Goal: Information Seeking & Learning: Learn about a topic

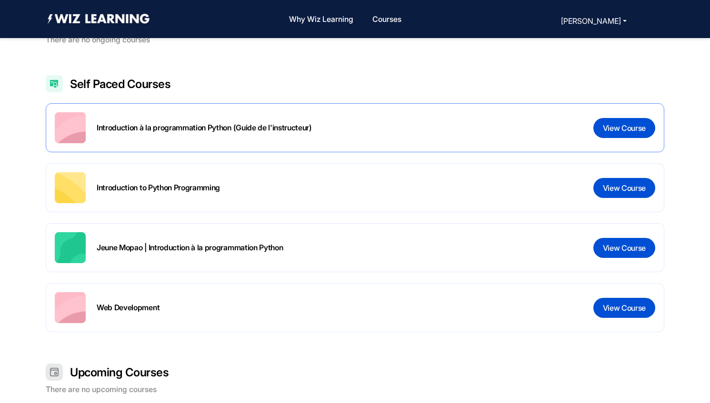
scroll to position [231, 0]
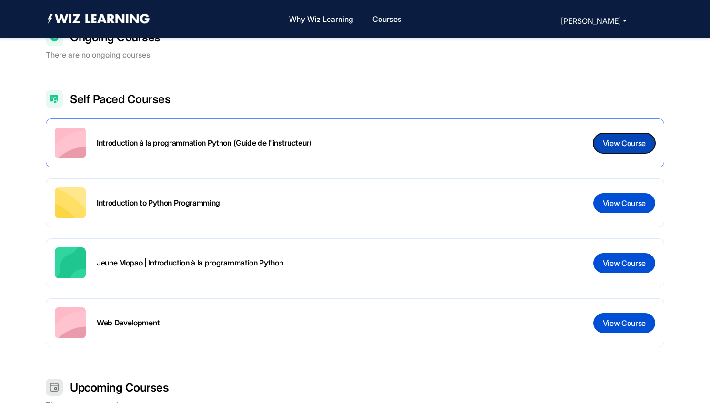
click at [638, 146] on button "View Course" at bounding box center [624, 143] width 62 height 20
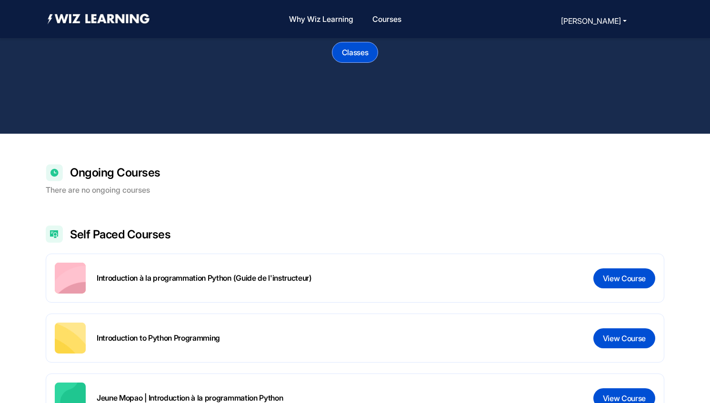
scroll to position [99, 0]
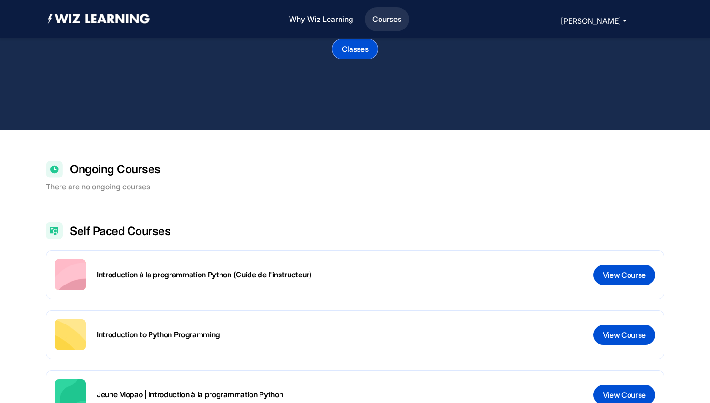
click at [393, 22] on link "Courses" at bounding box center [386, 19] width 37 height 20
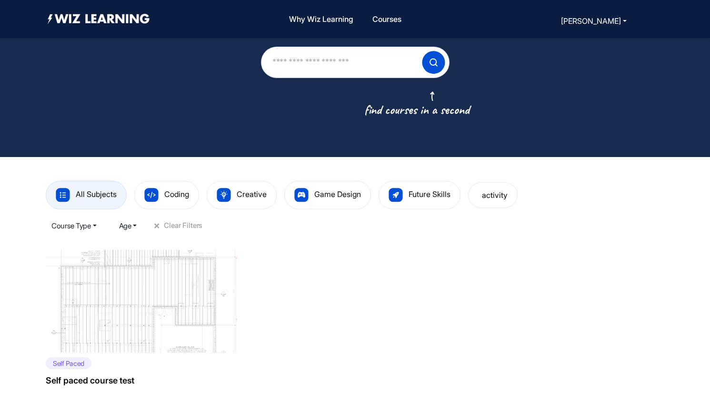
scroll to position [162, 0]
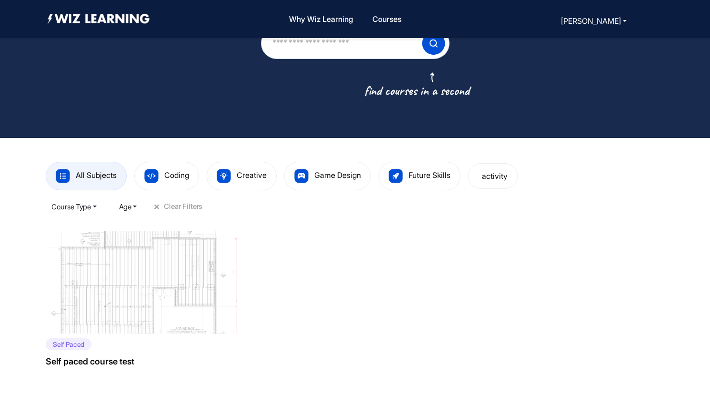
click at [176, 278] on img at bounding box center [145, 282] width 198 height 103
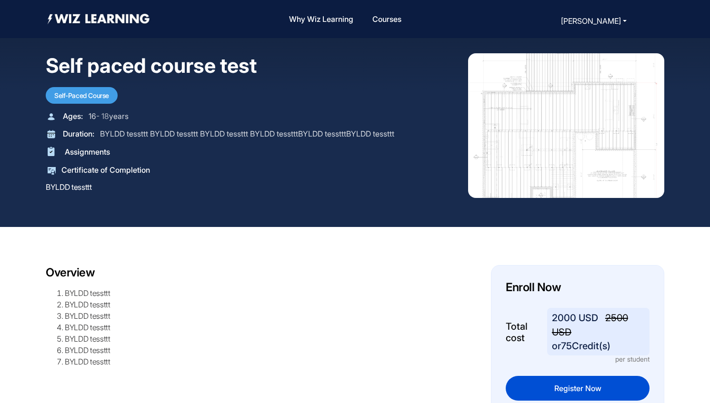
scroll to position [1, 0]
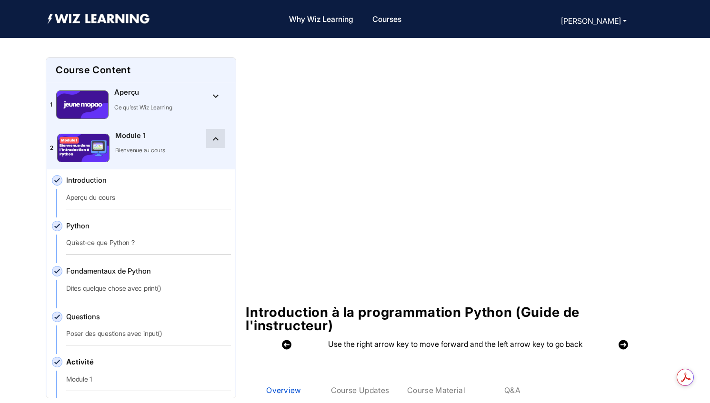
click at [212, 139] on mat-icon "keyboard_arrow_up" at bounding box center [215, 138] width 11 height 11
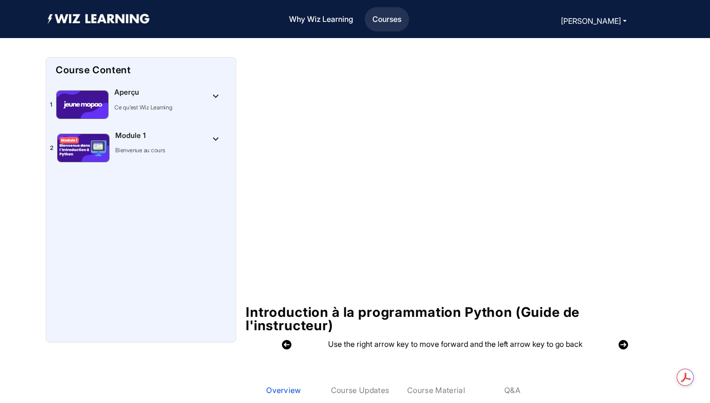
click at [384, 23] on link "Courses" at bounding box center [386, 19] width 37 height 20
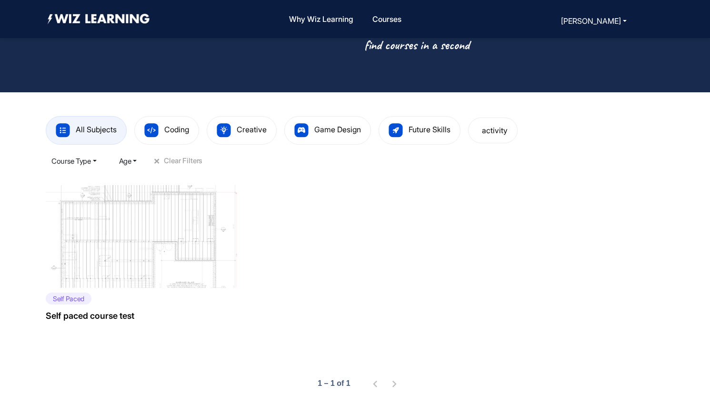
scroll to position [228, 0]
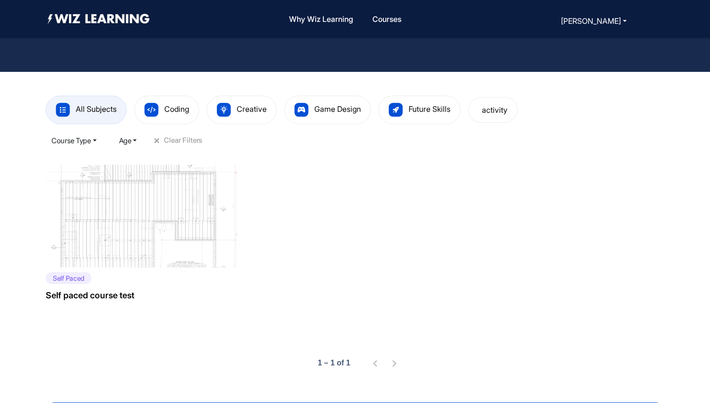
click at [155, 271] on div "Self Paced Self paced course test" at bounding box center [145, 291] width 198 height 49
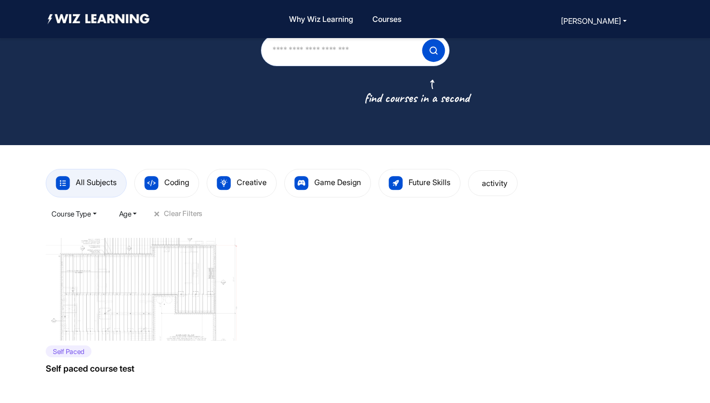
scroll to position [142, 0]
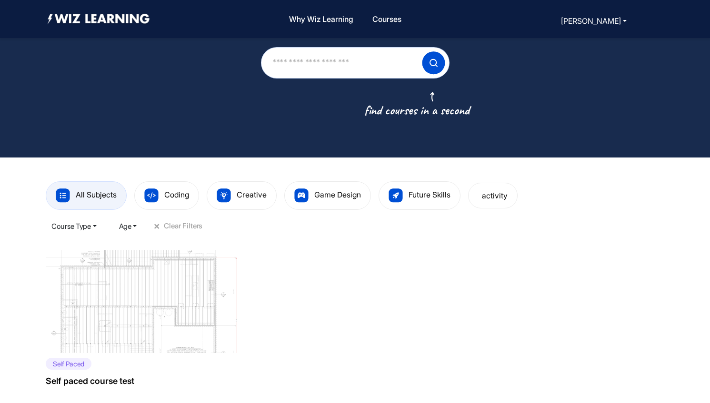
click at [132, 336] on img at bounding box center [145, 301] width 198 height 103
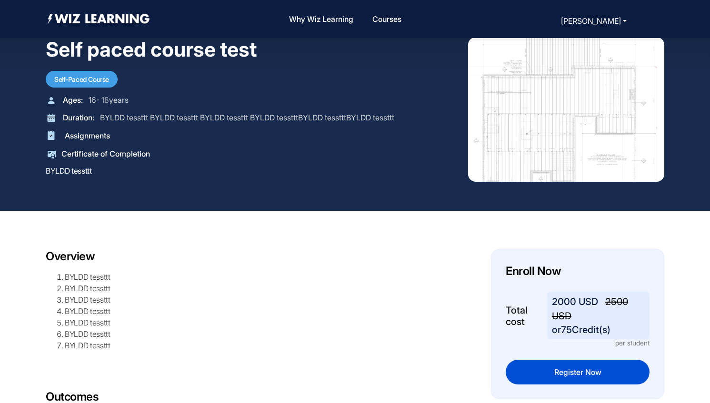
scroll to position [6, 0]
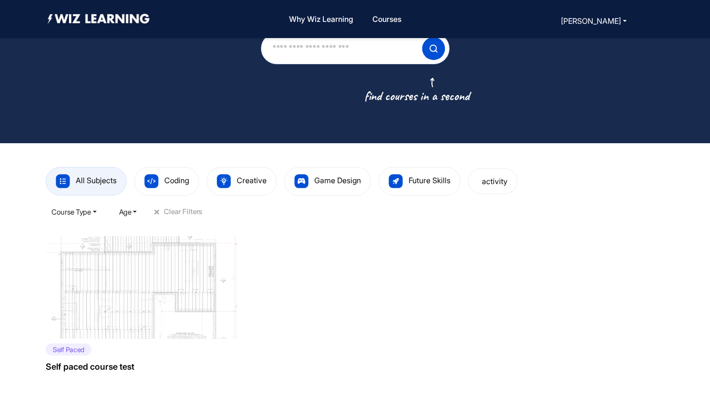
scroll to position [164, 0]
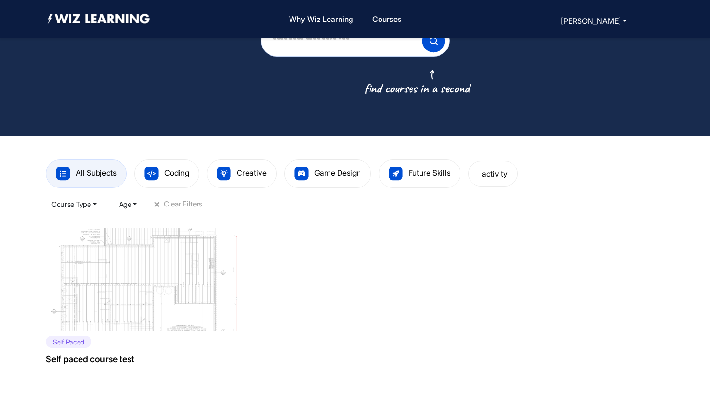
click at [136, 250] on img at bounding box center [145, 279] width 198 height 103
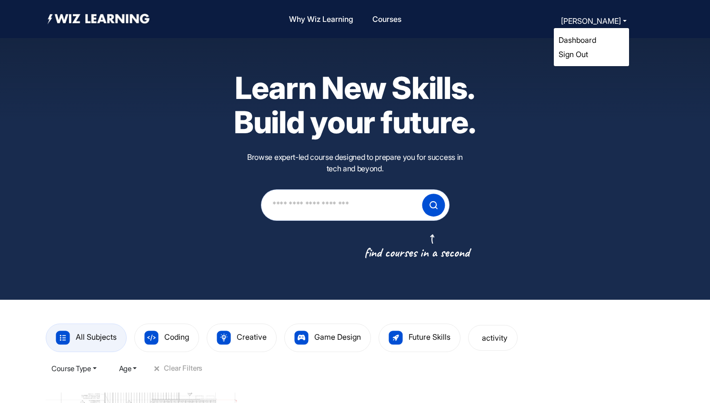
click at [587, 37] on link "Dashboard" at bounding box center [577, 40] width 38 height 10
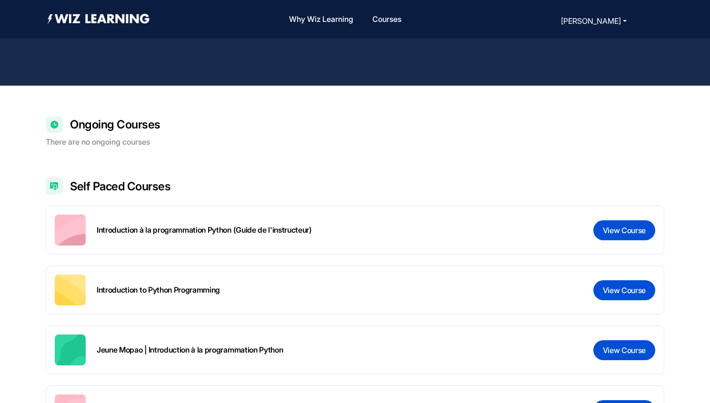
scroll to position [145, 0]
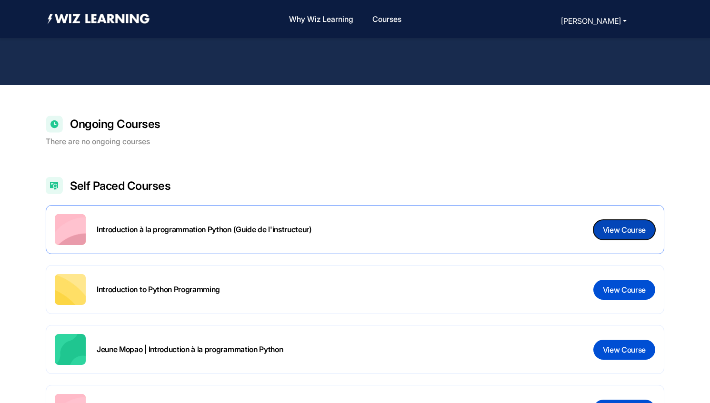
click at [614, 231] on button "View Course" at bounding box center [624, 230] width 62 height 20
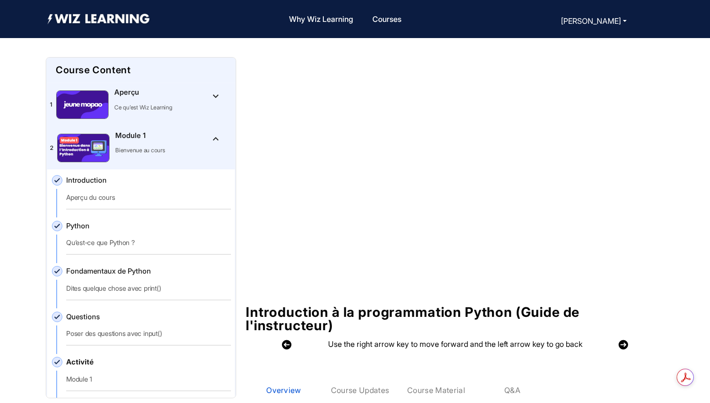
click at [223, 150] on 1"] "2 Module 1 Bienvenue au cours keyboard_arrow_up" at bounding box center [141, 148] width 188 height 43
